Goal: Information Seeking & Learning: Understand process/instructions

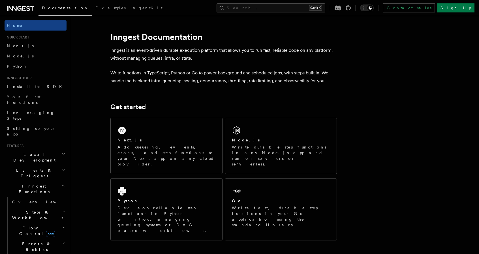
click at [172, 140] on div "Next.js" at bounding box center [166, 140] width 98 height 6
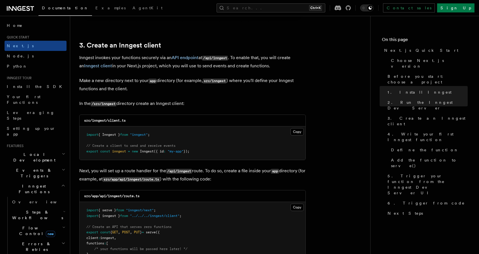
scroll to position [650, 0]
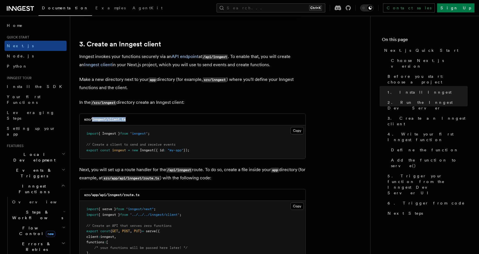
drag, startPoint x: 130, startPoint y: 118, endPoint x: 92, endPoint y: 120, distance: 37.9
click at [92, 120] on div "src/inngest/client.ts" at bounding box center [192, 120] width 226 height 12
copy code "inngest/client.ts"
click at [299, 128] on button "Copy Copied" at bounding box center [296, 130] width 13 height 7
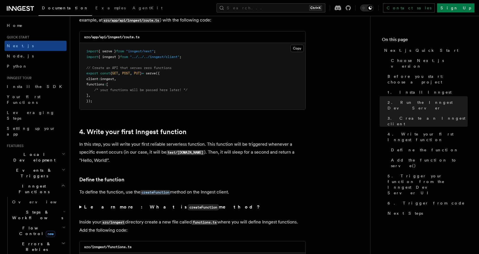
scroll to position [792, 0]
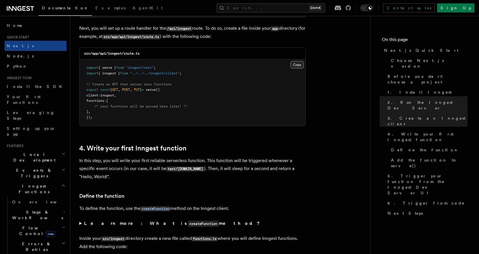
click at [298, 66] on button "Copy Copied" at bounding box center [296, 64] width 13 height 7
drag, startPoint x: 145, startPoint y: 50, endPoint x: 109, endPoint y: 55, distance: 37.2
click at [109, 55] on div "src/app/api/inngest/route.ts" at bounding box center [192, 54] width 226 height 12
copy code "inngest/route.ts"
click at [296, 67] on button "Copy Copied" at bounding box center [296, 64] width 13 height 7
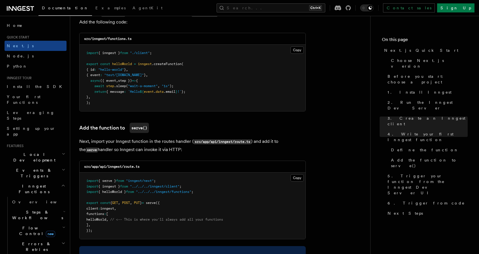
scroll to position [1018, 0]
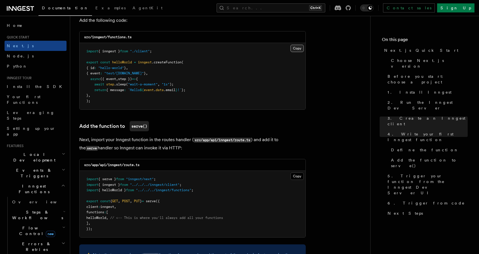
click at [296, 46] on button "Copy Copied" at bounding box center [296, 48] width 13 height 7
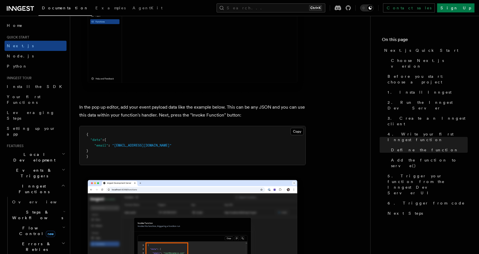
scroll to position [1640, 0]
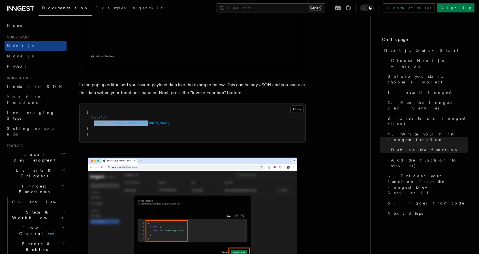
drag, startPoint x: 150, startPoint y: 124, endPoint x: 95, endPoint y: 125, distance: 55.2
click at [95, 125] on pre "{ "data" : { "email" : "test@example.com" } }" at bounding box center [192, 123] width 226 height 39
copy span ""email" : "test@example.com""
drag, startPoint x: 100, startPoint y: 139, endPoint x: 81, endPoint y: 103, distance: 40.6
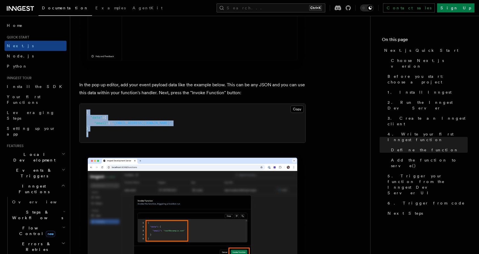
copy code "{ "data" : { "email" : "test@example.com" } }"
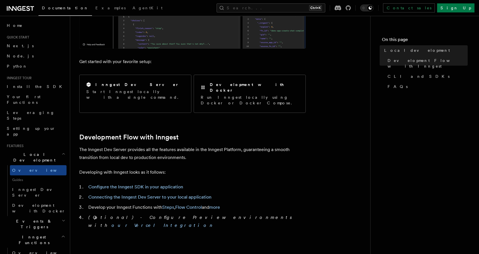
scroll to position [198, 0]
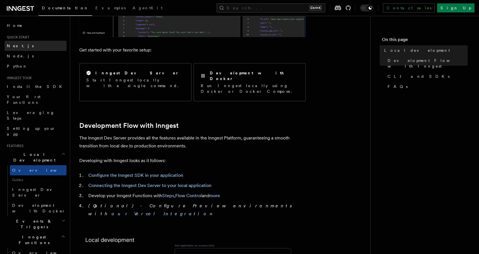
click at [24, 49] on link "Next.js" at bounding box center [36, 46] width 62 height 10
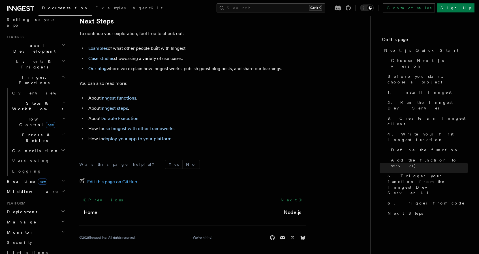
scroll to position [113, 0]
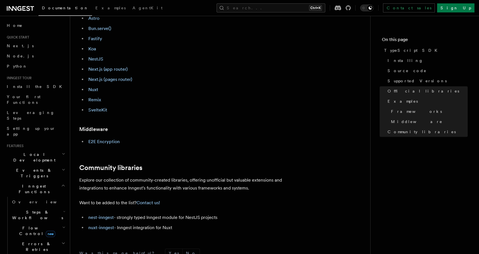
scroll to position [364, 0]
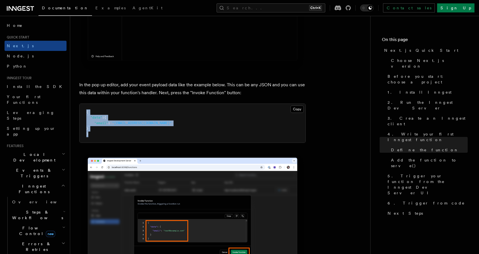
scroll to position [1640, 0]
click at [31, 152] on span "Local Development" at bounding box center [33, 157] width 57 height 11
click at [25, 152] on span "Local Development" at bounding box center [33, 157] width 57 height 11
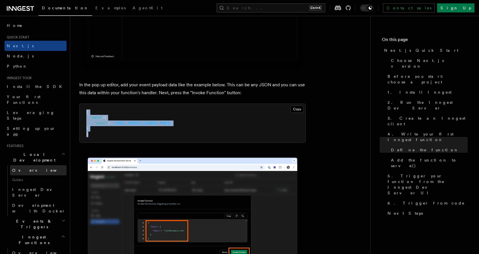
click at [28, 165] on link "Overview" at bounding box center [38, 170] width 57 height 10
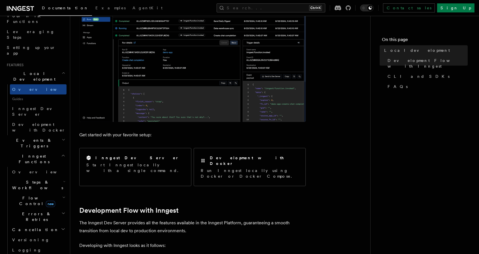
scroll to position [85, 0]
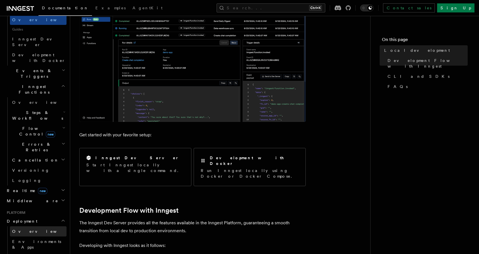
scroll to position [170, 0]
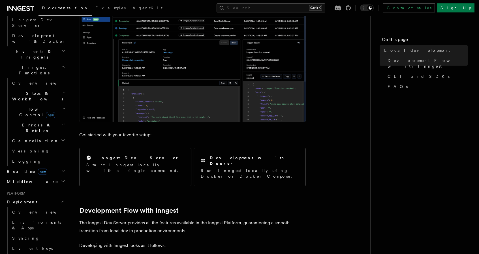
click at [39, 197] on h2 "Deployment" at bounding box center [36, 202] width 62 height 10
click at [38, 166] on h2 "Realtime new" at bounding box center [36, 171] width 62 height 10
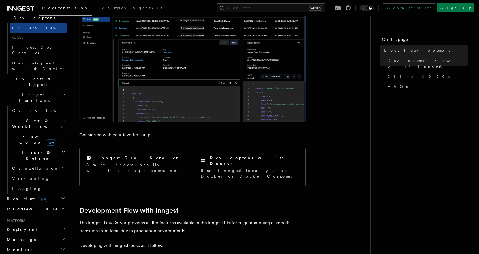
scroll to position [141, 0]
click at [34, 119] on span "Steps & Workflows" at bounding box center [36, 124] width 53 height 11
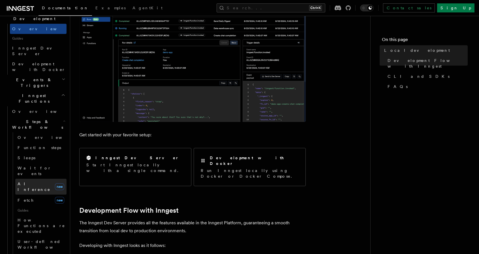
click at [36, 179] on link "AI Inference new" at bounding box center [40, 187] width 51 height 16
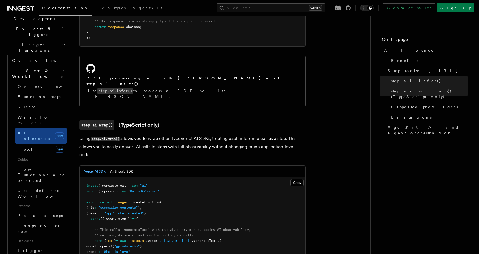
scroll to position [452, 0]
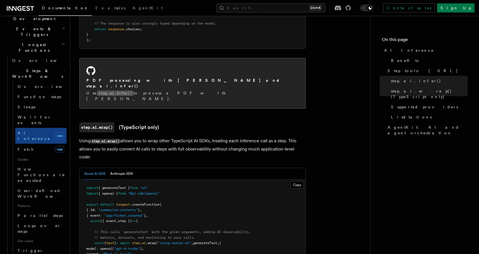
click at [152, 77] on h2 "PDF processing with Claude Sonnet and step.ai.infer()" at bounding box center [192, 82] width 212 height 11
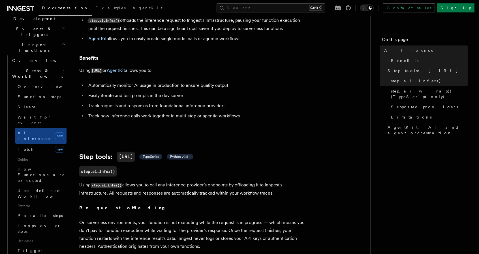
scroll to position [255, 0]
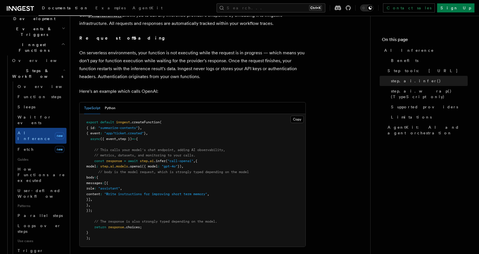
drag, startPoint x: 93, startPoint y: 152, endPoint x: 113, endPoint y: 202, distance: 54.3
click at [113, 202] on pre "export default inngest .createFunction ( { id : "summarize-contents" } , { even…" at bounding box center [192, 180] width 226 height 133
copy code "const response = await step . ai .infer ( "call-openai" , { model : step . ai .…"
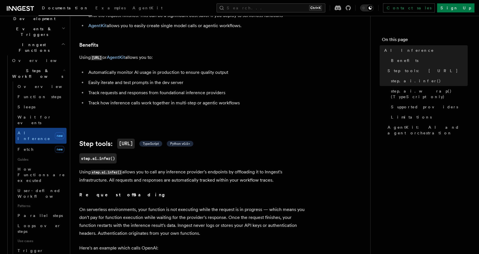
scroll to position [113, 0]
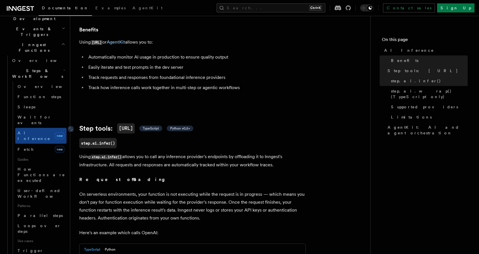
click at [150, 126] on span "TypeScript" at bounding box center [151, 128] width 16 height 5
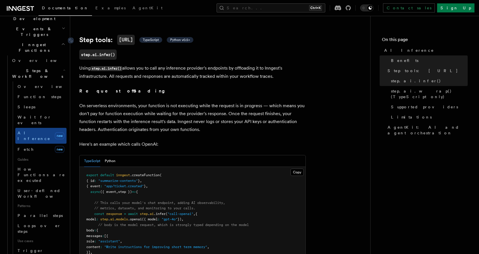
scroll to position [202, 0]
click at [111, 155] on button "Python" at bounding box center [110, 161] width 11 height 12
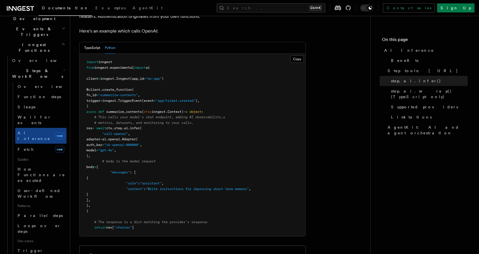
scroll to position [287, 0]
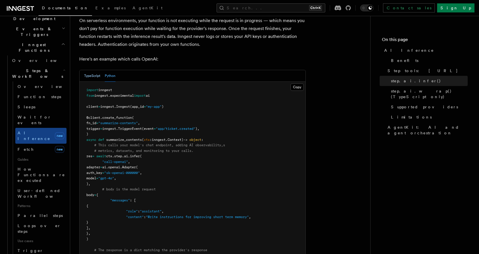
click at [91, 70] on button "TypeScript" at bounding box center [92, 76] width 16 height 12
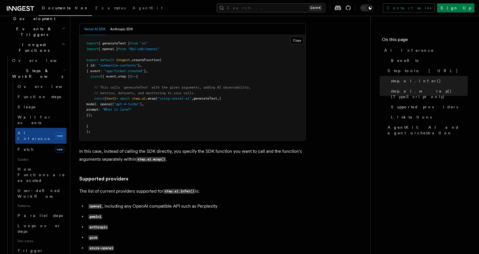
scroll to position [598, 0]
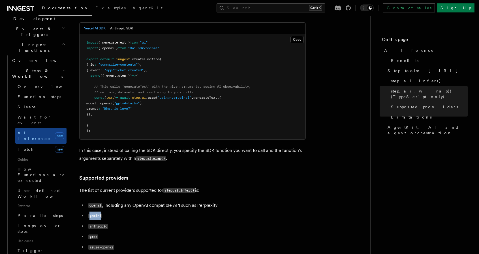
drag, startPoint x: 101, startPoint y: 189, endPoint x: 88, endPoint y: 189, distance: 13.6
click at [88, 212] on li "gemini" at bounding box center [196, 216] width 219 height 8
copy code "gemini"
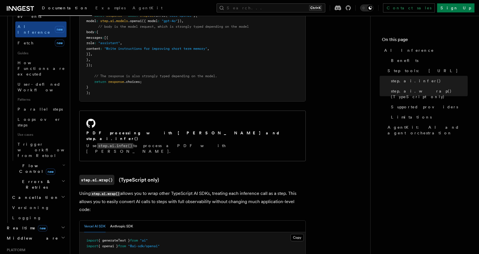
scroll to position [255, 0]
